Goal: Use online tool/utility: Utilize a website feature to perform a specific function

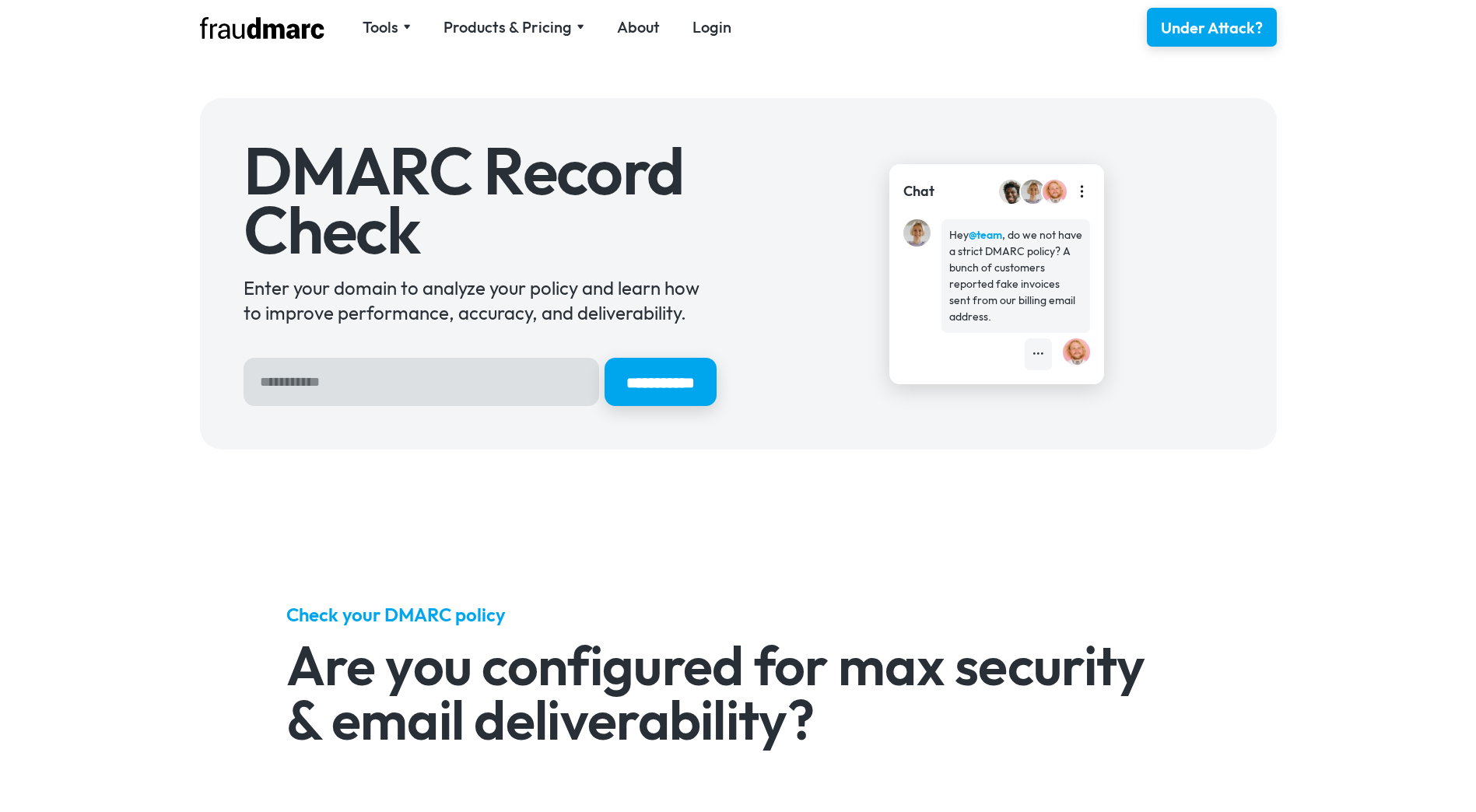
click at [387, 385] on input "Hero Sign Up Form" at bounding box center [421, 382] width 356 height 48
type input "**********"
click at [604, 358] on input "**********" at bounding box center [660, 382] width 112 height 48
